Goal: Information Seeking & Learning: Learn about a topic

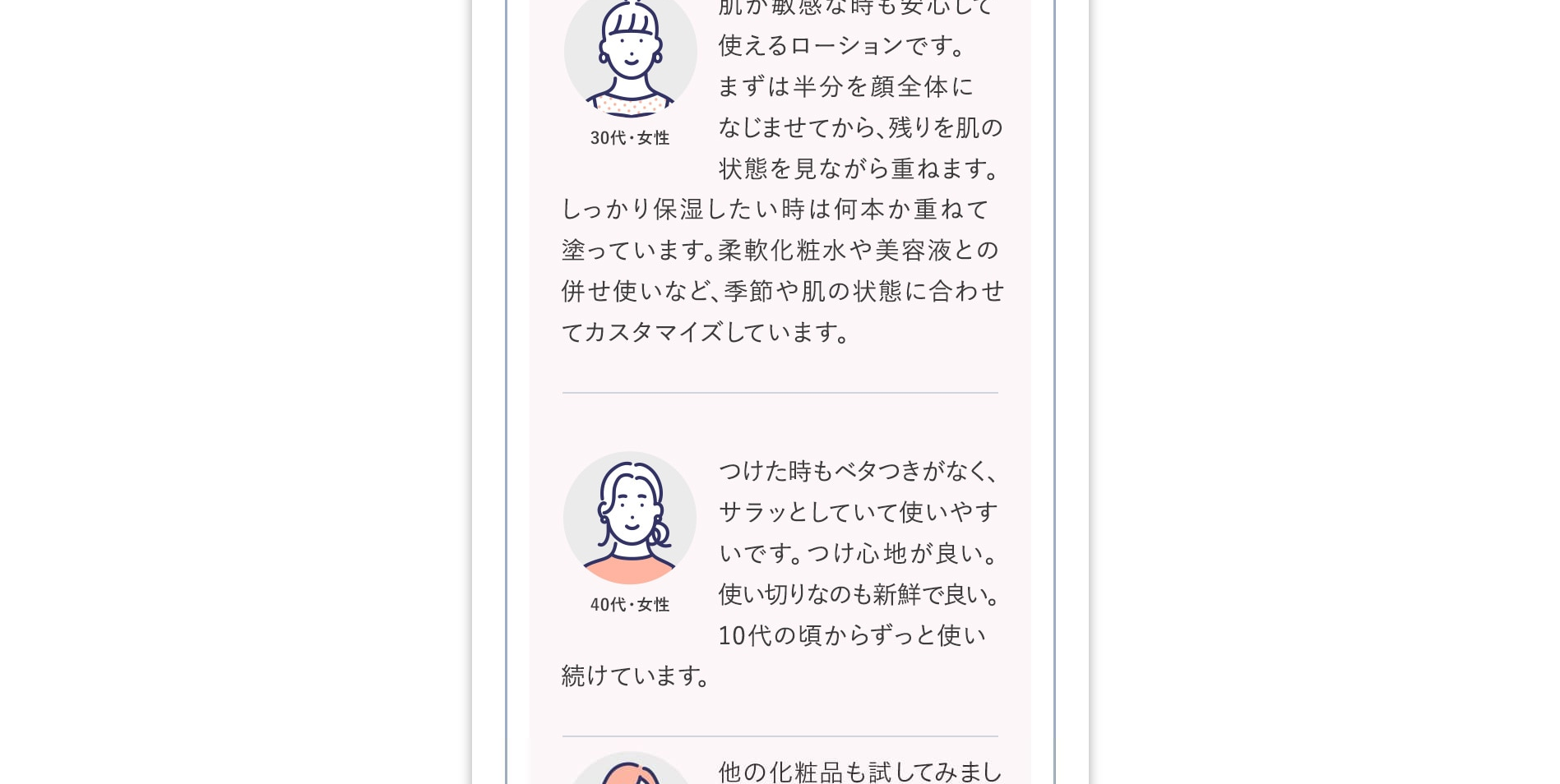
scroll to position [27796, 0]
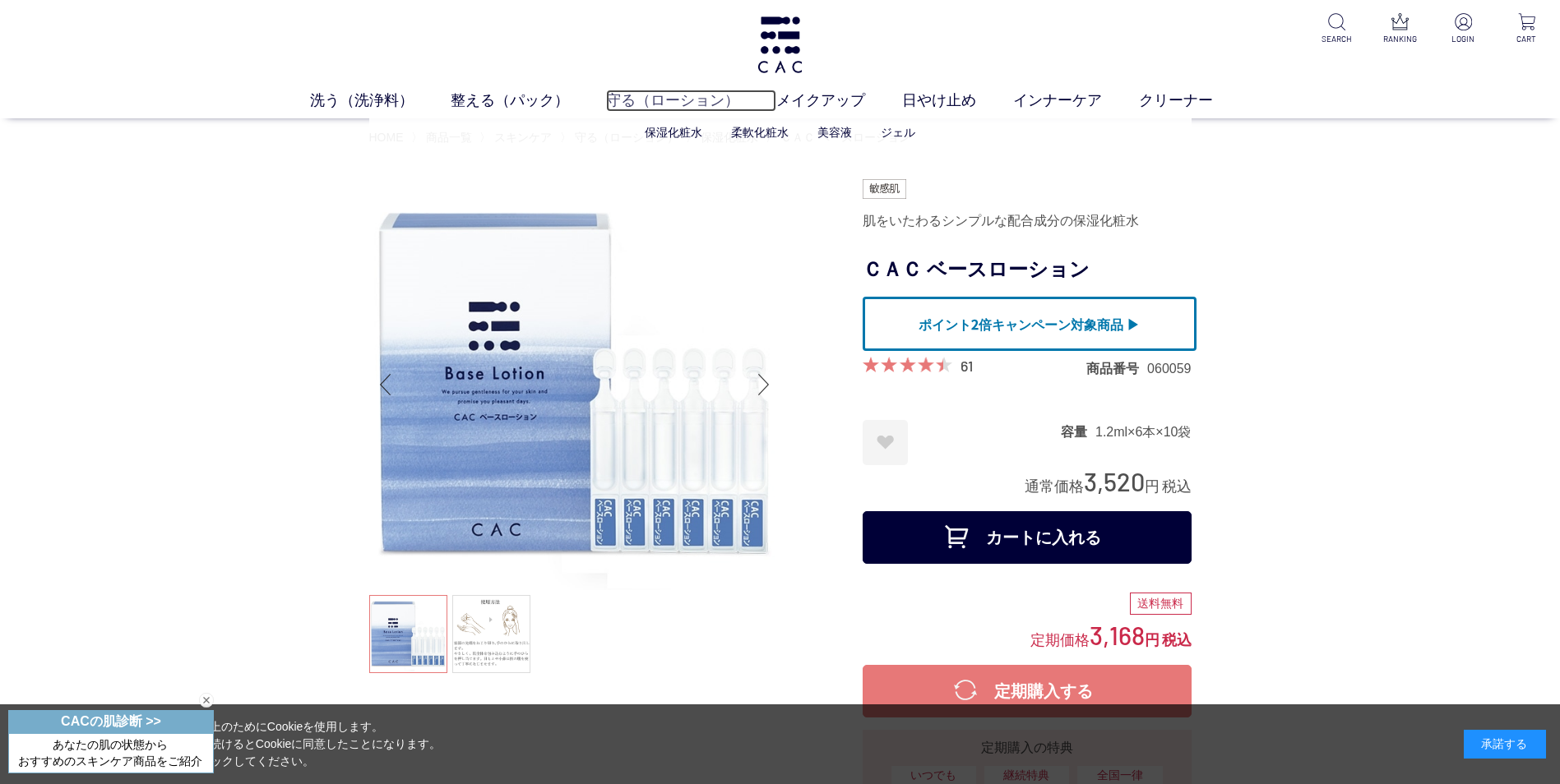
click at [635, 102] on link "守る（ローション）" at bounding box center [691, 100] width 170 height 22
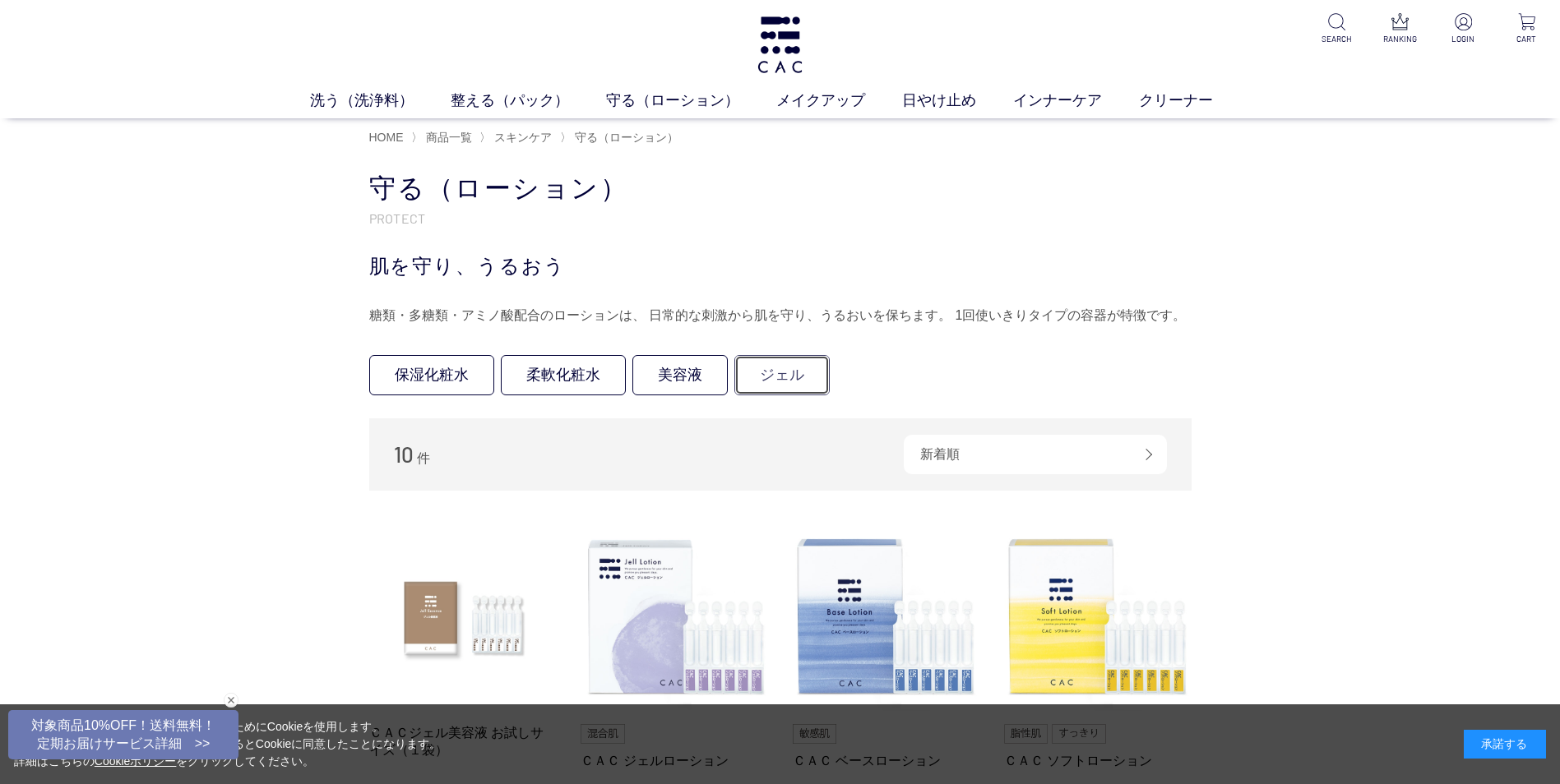
click at [789, 370] on link "ジェル" at bounding box center [782, 375] width 96 height 40
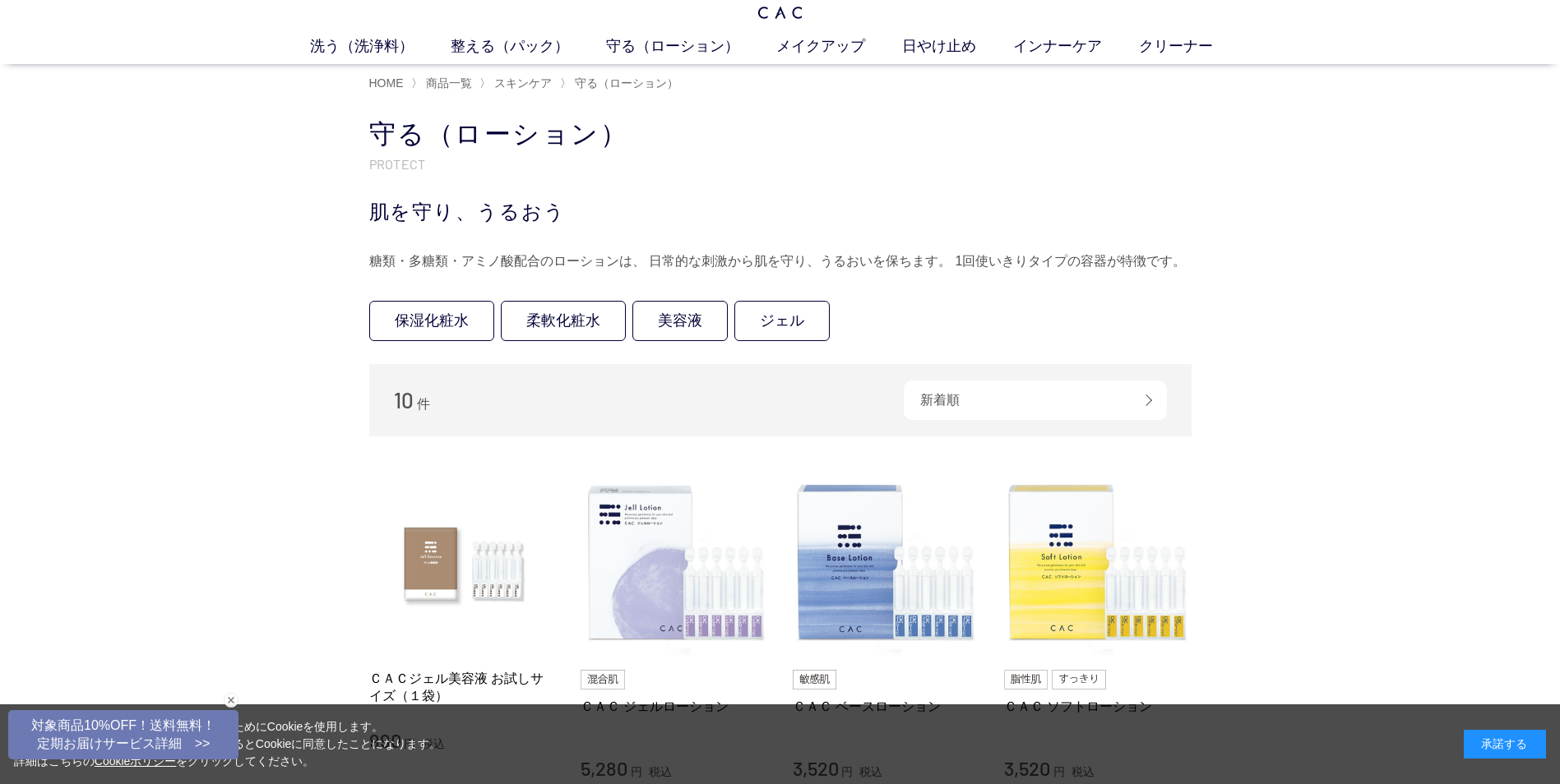
scroll to position [164, 0]
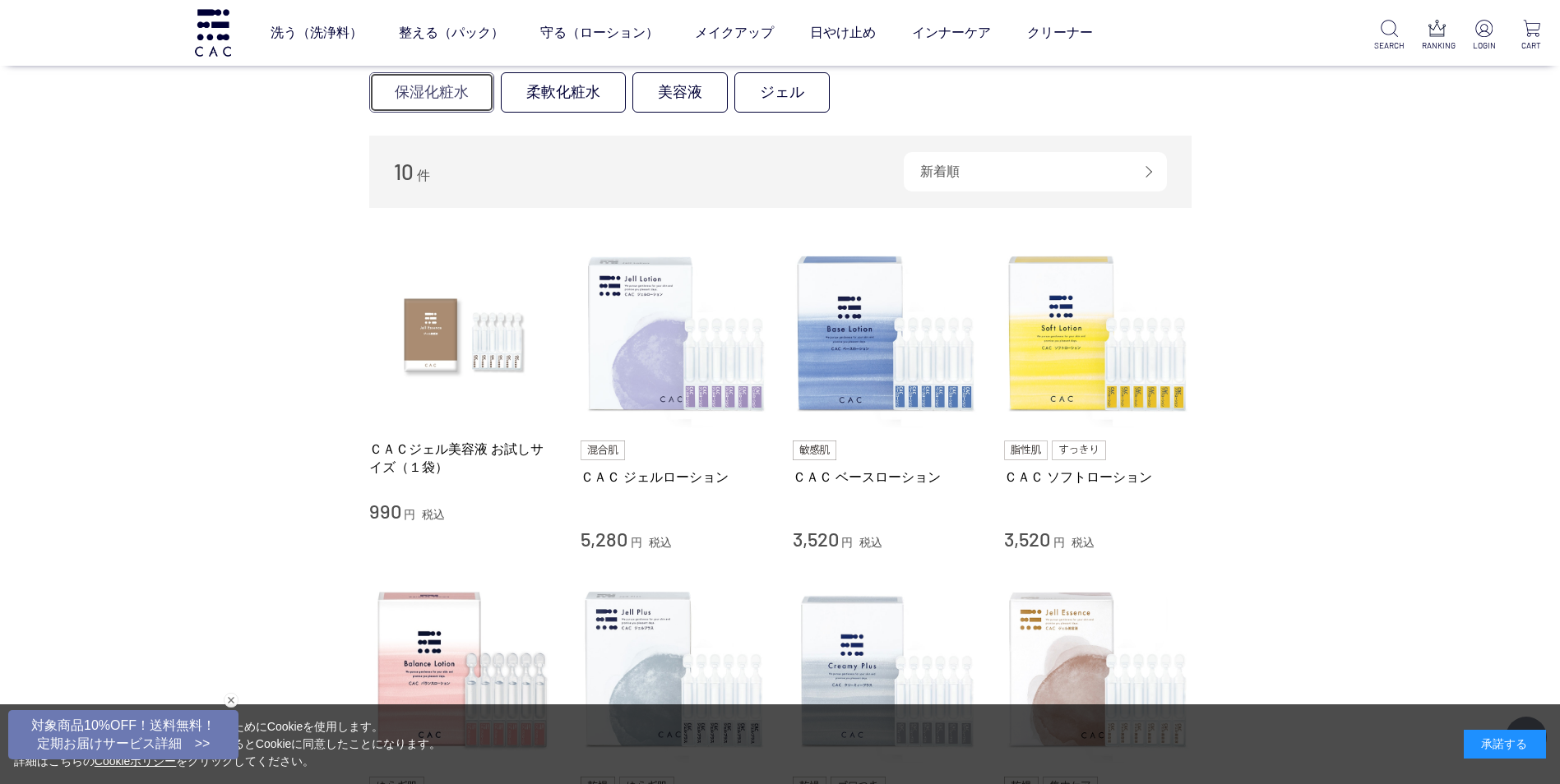
click at [443, 97] on link "保湿化粧水" at bounding box center [432, 93] width 125 height 40
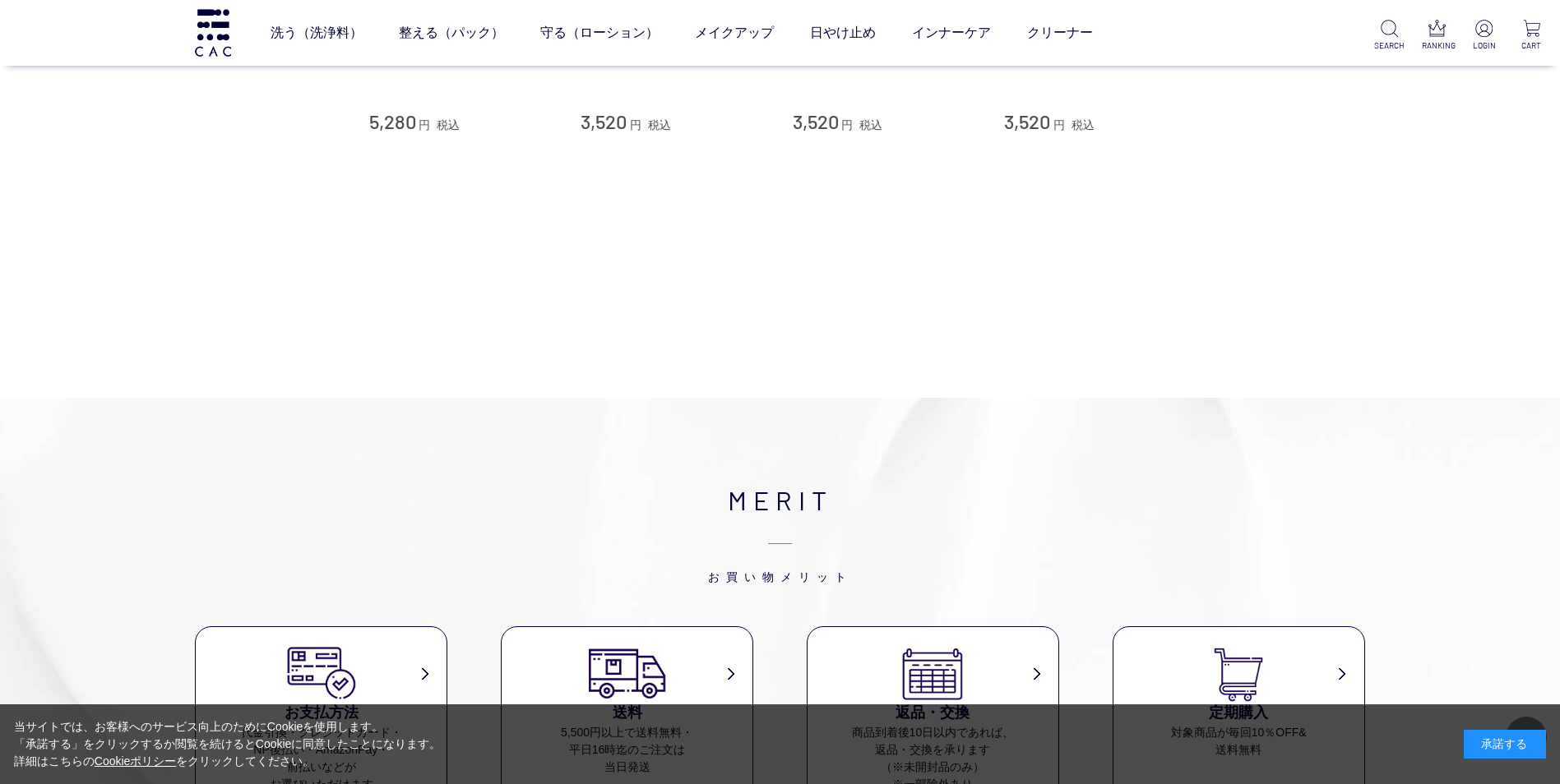
scroll to position [164, 0]
